Goal: Task Accomplishment & Management: Manage account settings

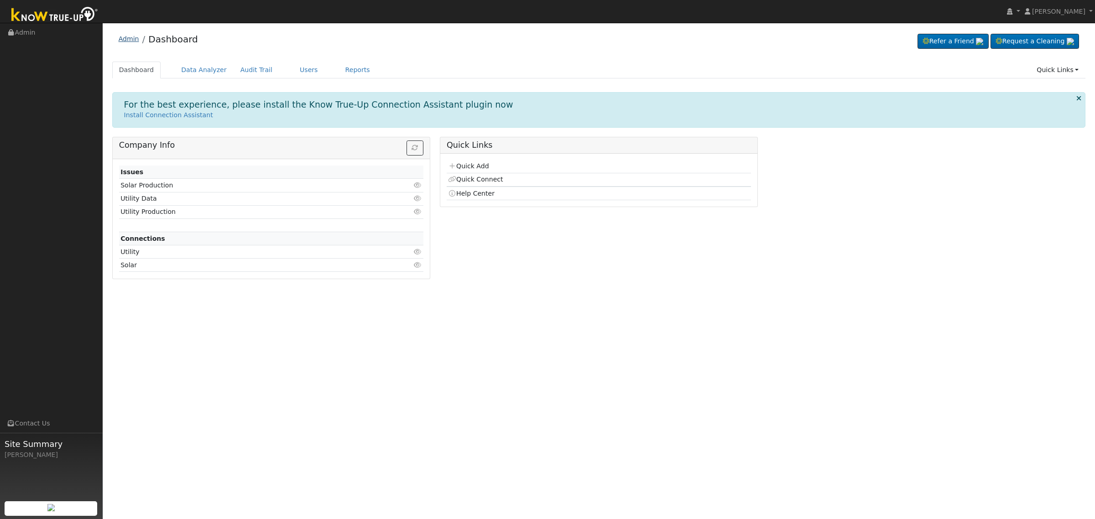
click at [121, 39] on link "Admin" at bounding box center [129, 38] width 21 height 7
click at [293, 68] on link "Users" at bounding box center [309, 70] width 32 height 17
click at [293, 69] on link "Users" at bounding box center [309, 70] width 32 height 17
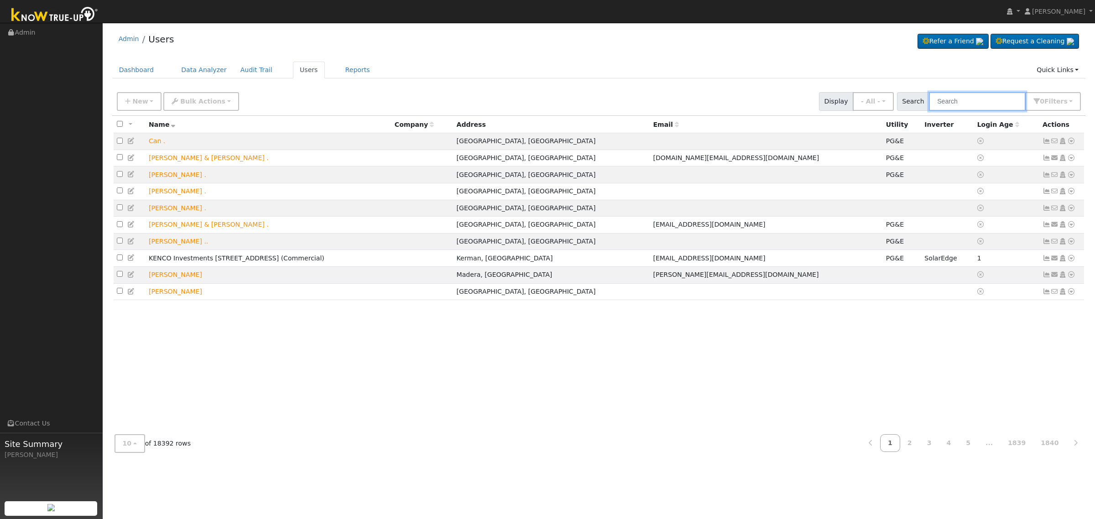
click at [972, 103] on input "text" at bounding box center [977, 101] width 97 height 19
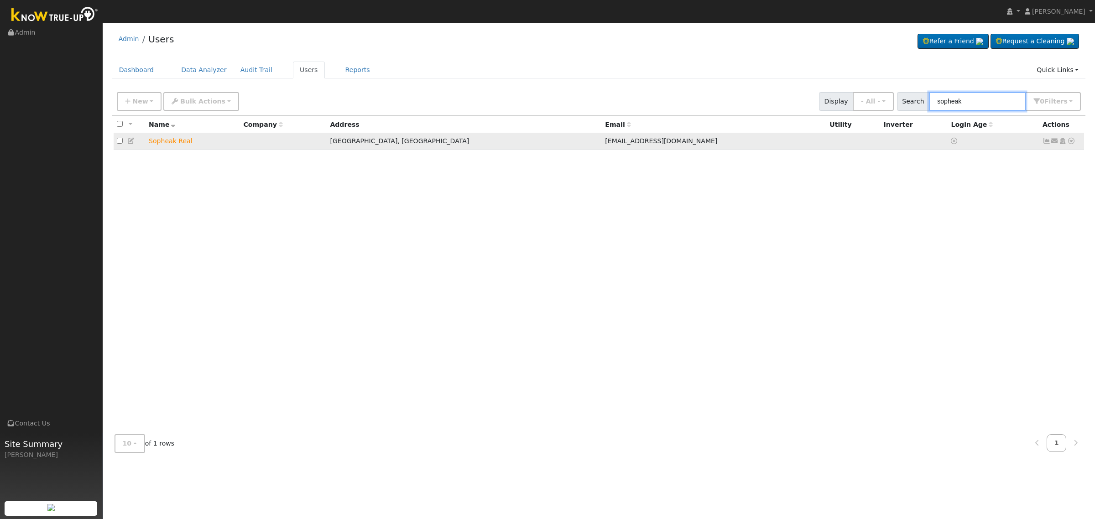
type input "sopheak"
click at [1064, 144] on icon at bounding box center [1063, 141] width 8 height 6
